Goal: Transaction & Acquisition: Purchase product/service

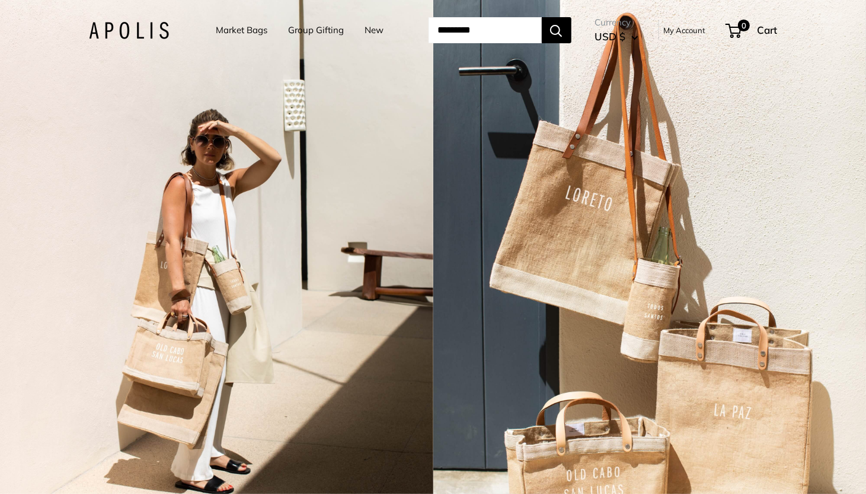
click at [249, 31] on link "Market Bags" at bounding box center [242, 30] width 52 height 17
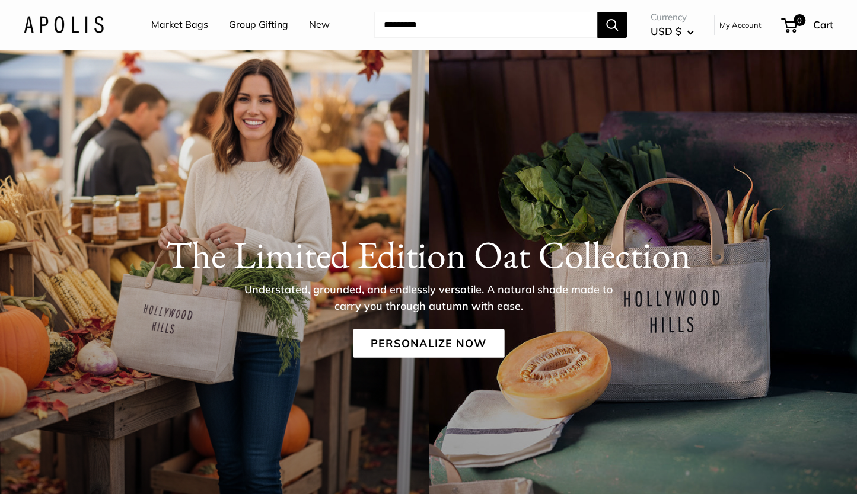
click at [323, 27] on link "New" at bounding box center [319, 25] width 21 height 18
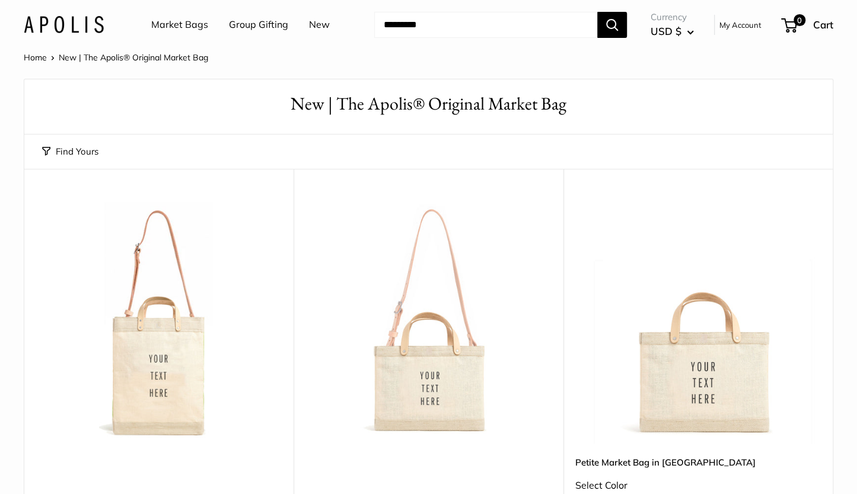
click at [174, 24] on link "Market Bags" at bounding box center [179, 25] width 57 height 18
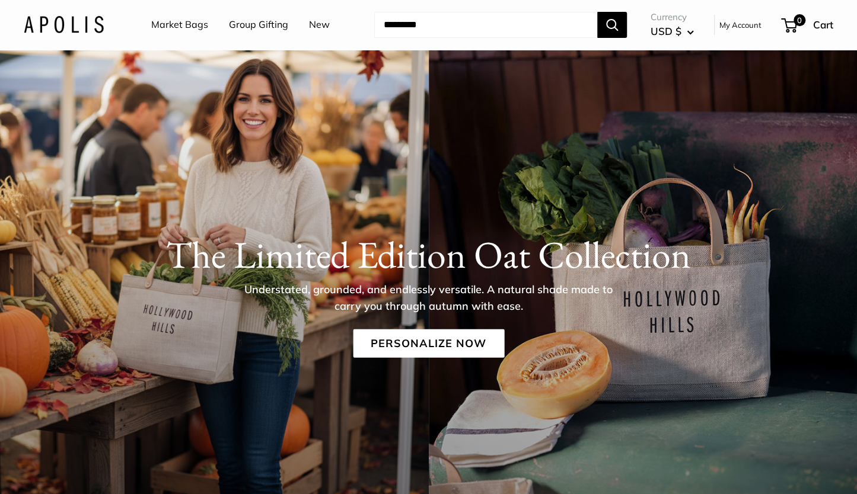
click at [187, 33] on link "Market Bags" at bounding box center [179, 25] width 57 height 18
click at [487, 341] on link "Personalize Now" at bounding box center [428, 344] width 151 height 28
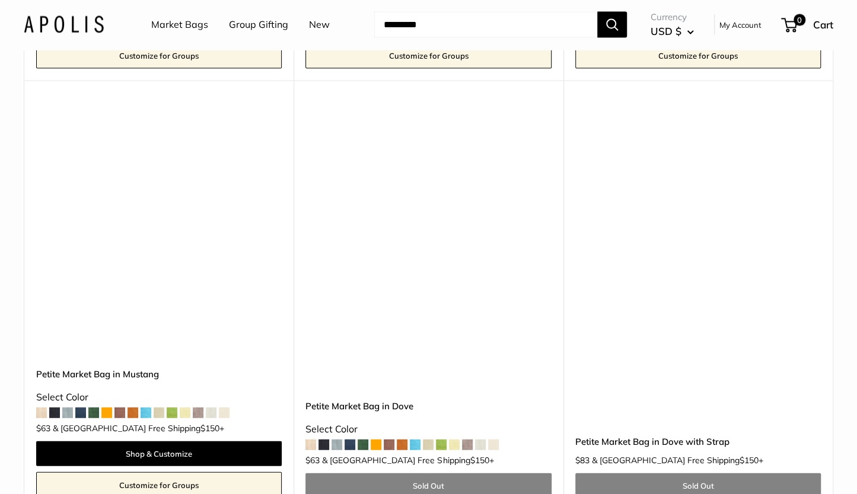
scroll to position [6611, 0]
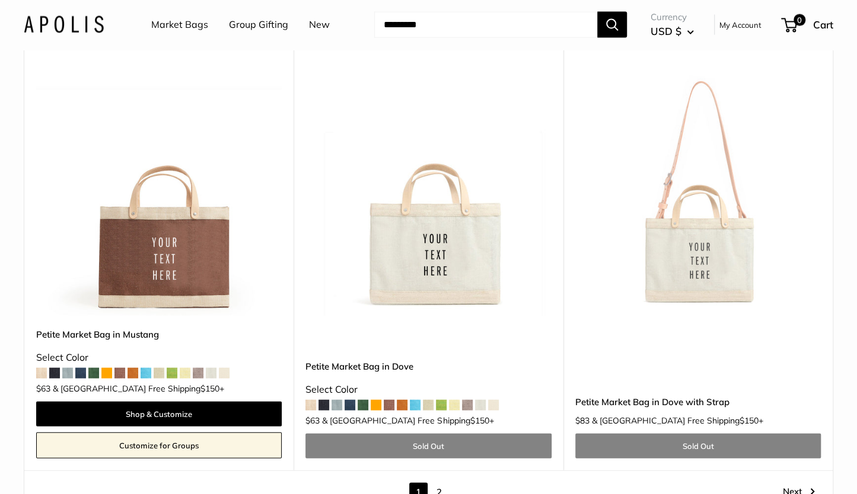
click at [0, 0] on img at bounding box center [0, 0] width 0 height 0
